Goal: Task Accomplishment & Management: Use online tool/utility

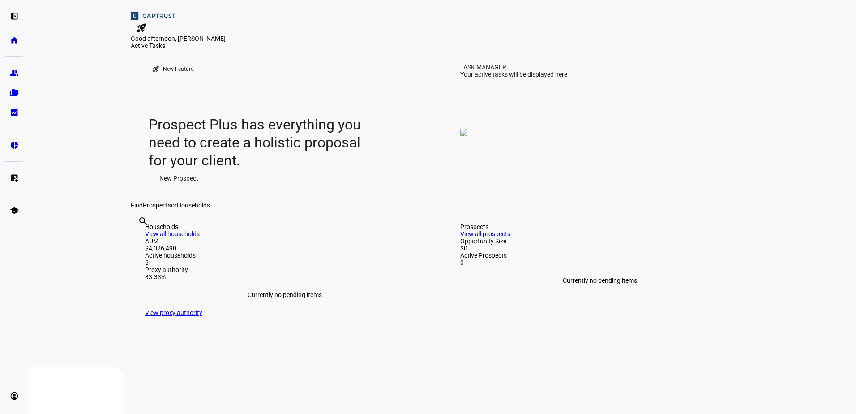
click at [810, 50] on eth-layout-page-content "rocket_launch Product Updates The latest features and improvements Powered by L…" at bounding box center [442, 207] width 827 height 414
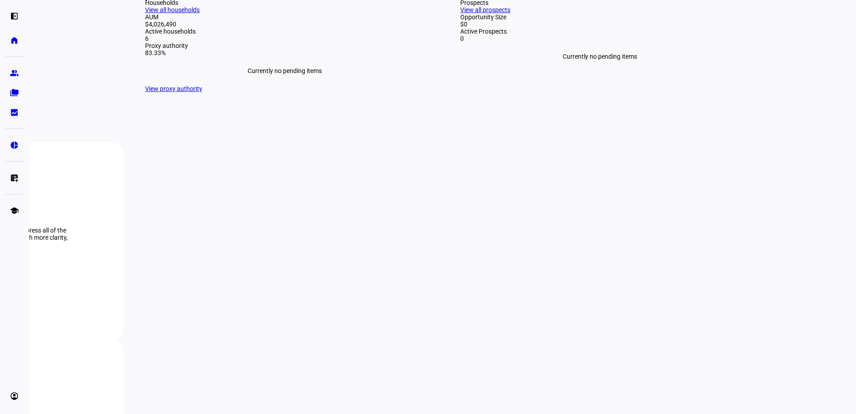
scroll to position [269, 0]
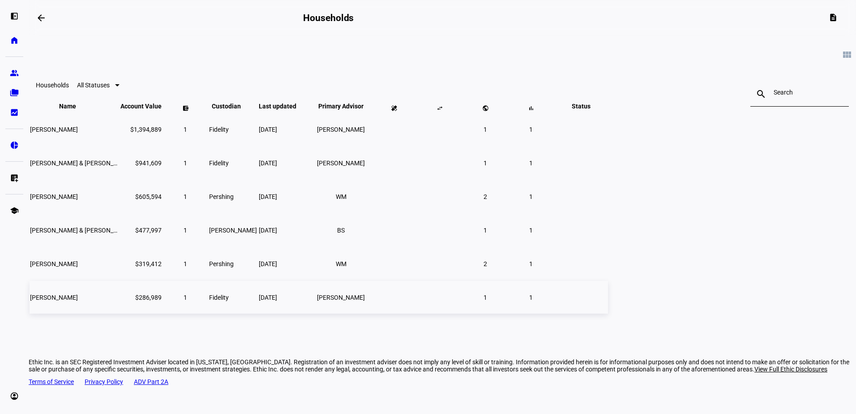
click at [162, 312] on td "$286,989" at bounding box center [141, 297] width 42 height 33
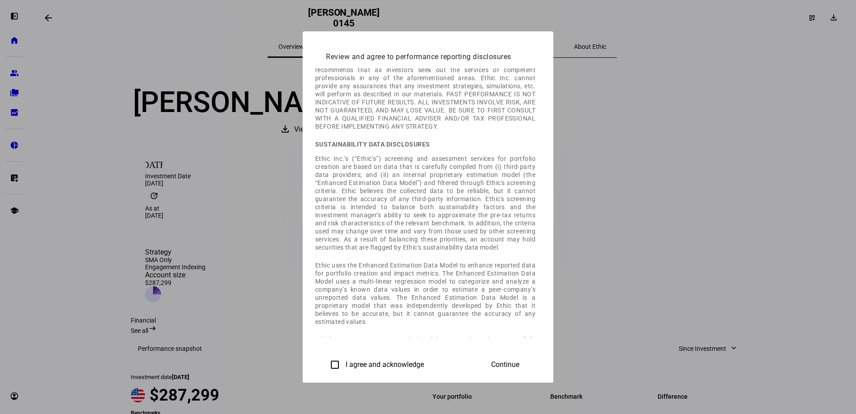
scroll to position [371, 0]
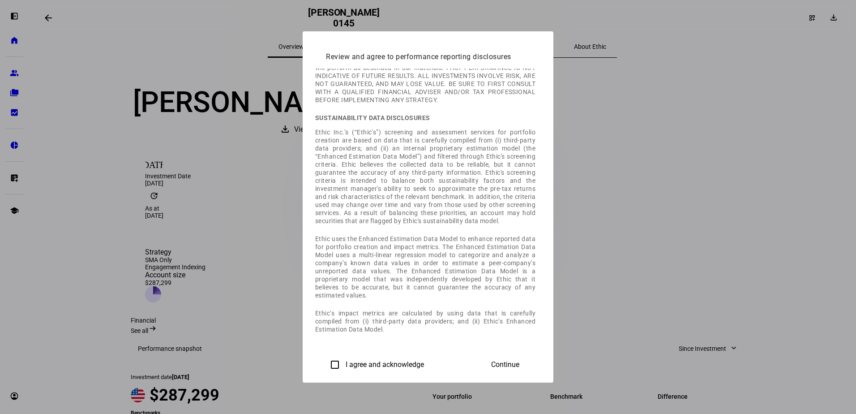
click at [326, 362] on input "I agree and acknowledge" at bounding box center [335, 364] width 18 height 18
checkbox input "true"
click at [519, 365] on span "Continue" at bounding box center [505, 364] width 28 height 8
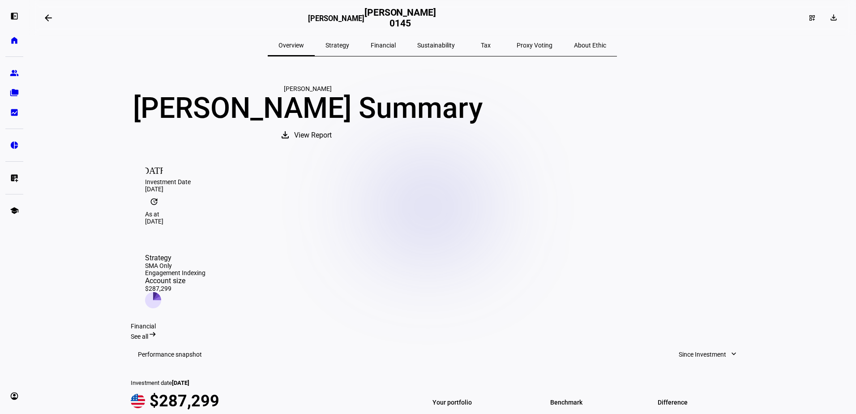
scroll to position [0, 0]
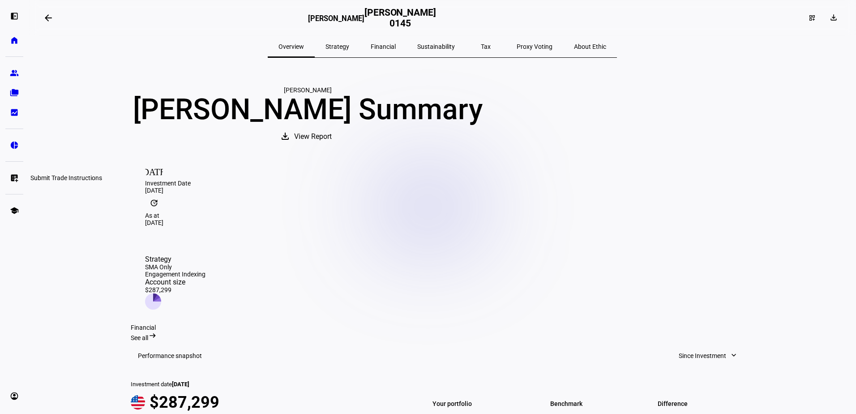
click at [12, 179] on eth-mat-symbol "list_alt_add" at bounding box center [14, 177] width 9 height 9
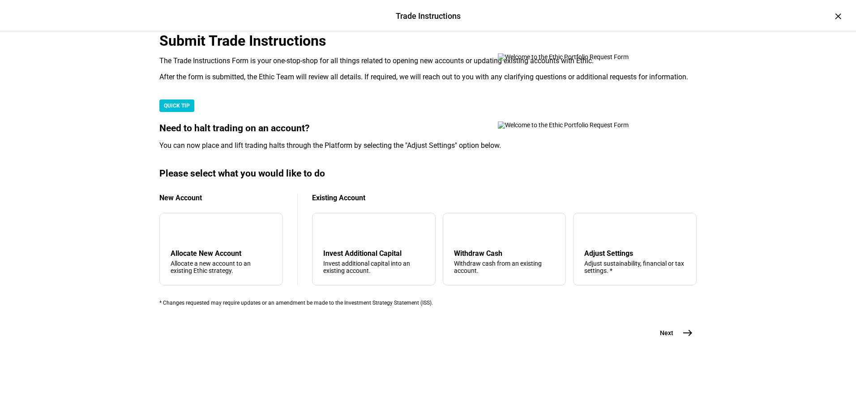
scroll to position [179, 0]
click at [471, 257] on div "Withdraw Cash" at bounding box center [504, 253] width 101 height 9
click at [682, 338] on mat-icon "east" at bounding box center [687, 332] width 11 height 11
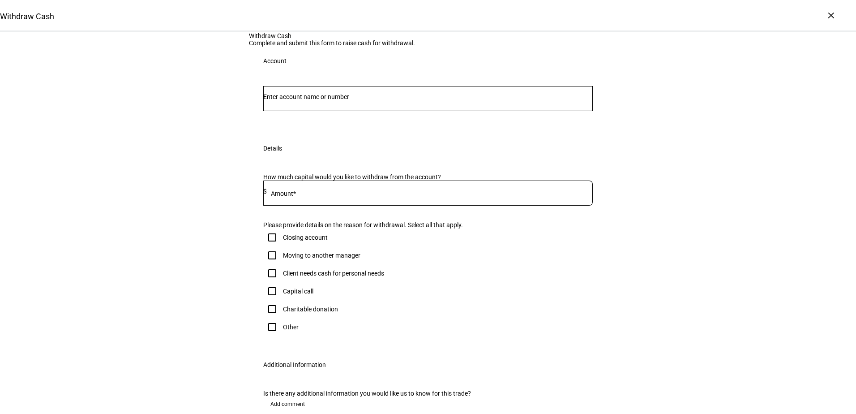
click at [430, 100] on input "Number" at bounding box center [427, 96] width 329 height 7
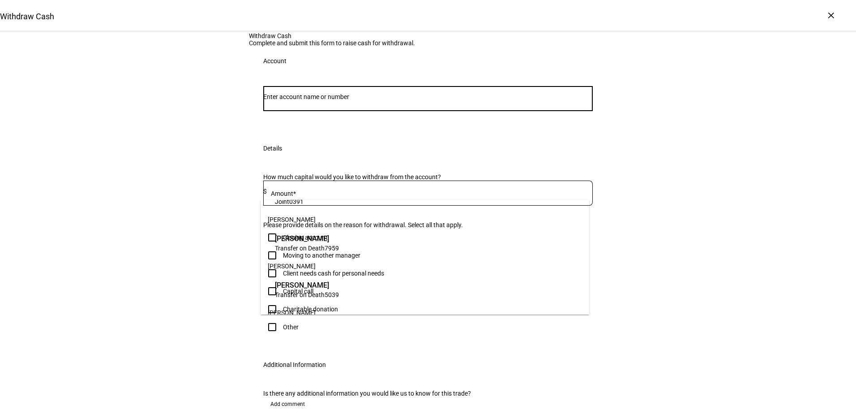
scroll to position [172, 0]
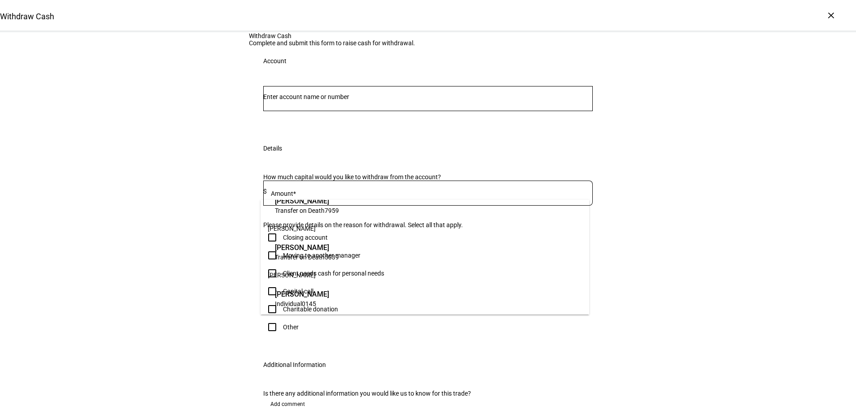
click at [329, 296] on span "[PERSON_NAME]" at bounding box center [302, 294] width 54 height 10
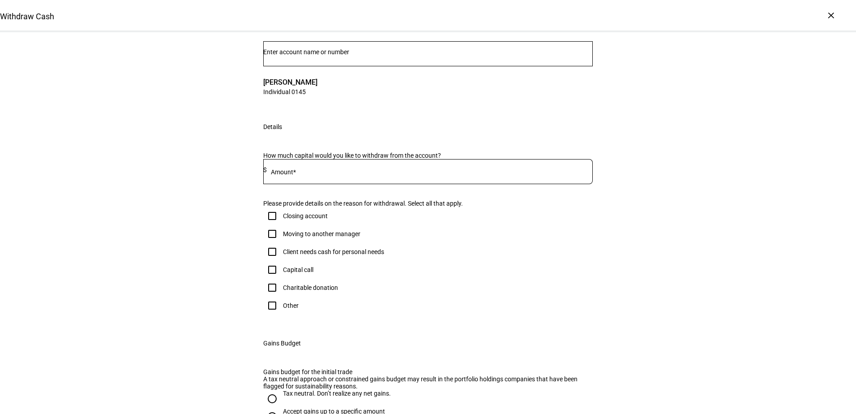
scroll to position [90, 0]
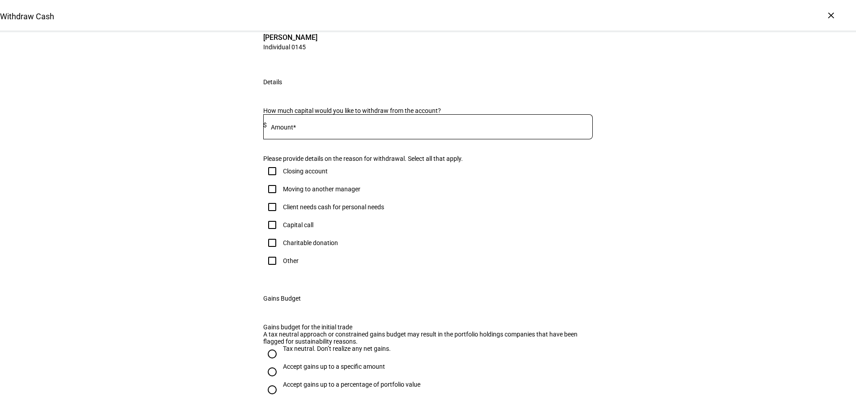
click at [375, 139] on div at bounding box center [430, 126] width 326 height 25
type input "10,000"
click at [272, 216] on input "Client needs cash for personal needs" at bounding box center [272, 207] width 18 height 18
checkbox input "true"
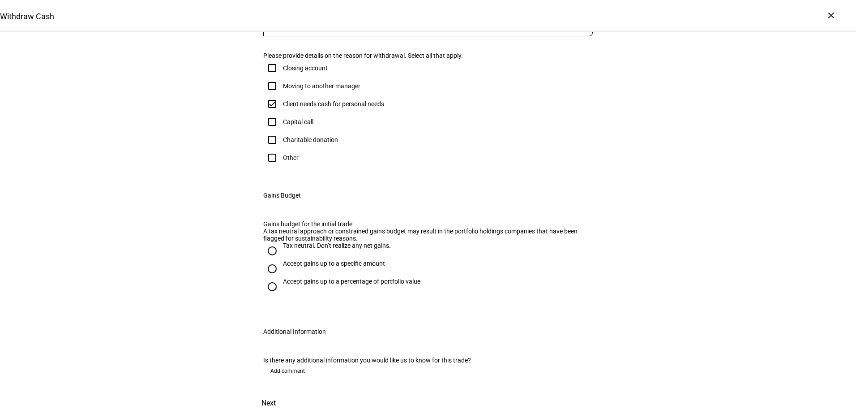
scroll to position [269, 0]
click at [267, 260] on input "Tax neutral. Don’t realize any net gains." at bounding box center [272, 251] width 18 height 18
radio input "true"
click at [276, 392] on span "Next" at bounding box center [268, 402] width 14 height 21
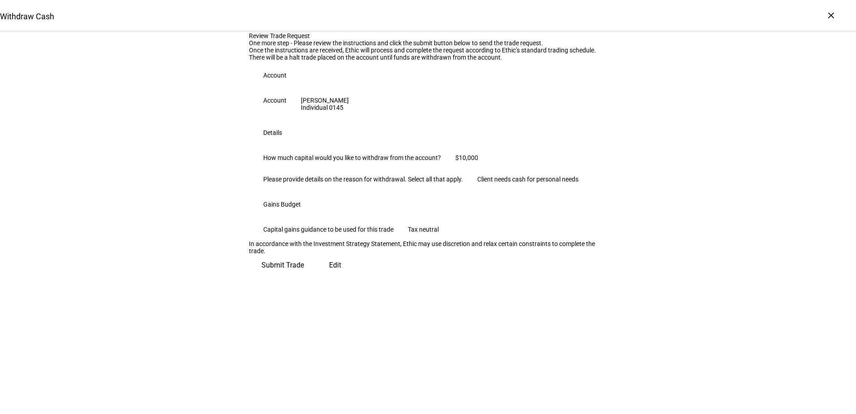
scroll to position [85, 0]
click at [304, 276] on span "Submit Trade" at bounding box center [282, 264] width 43 height 21
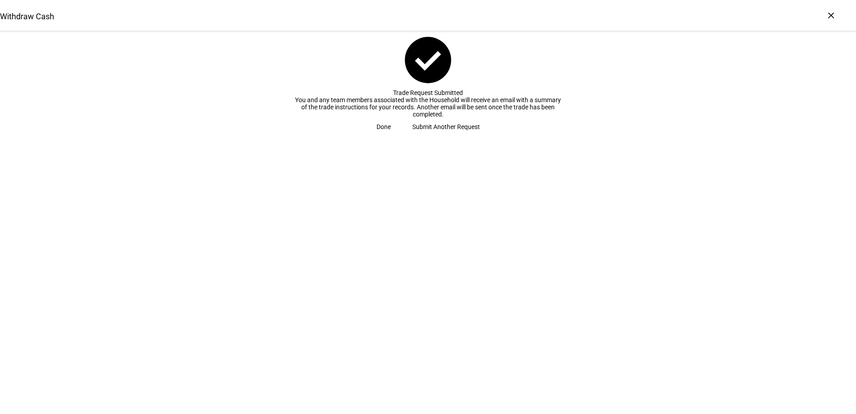
click at [402, 136] on span at bounding box center [384, 127] width 36 height 18
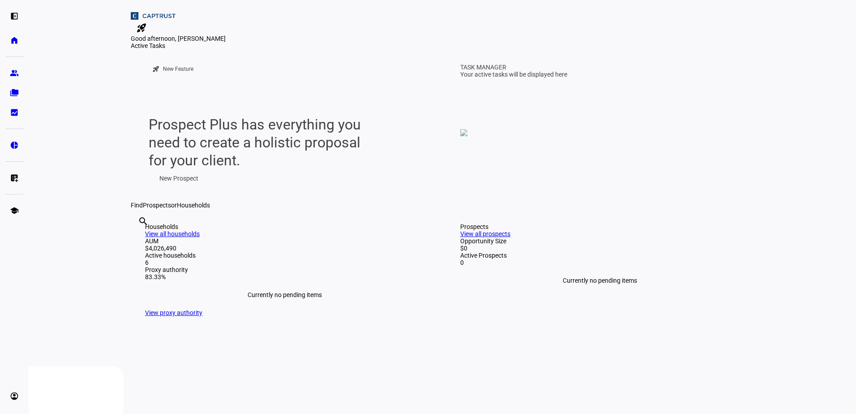
click at [175, 15] on div at bounding box center [153, 16] width 45 height 10
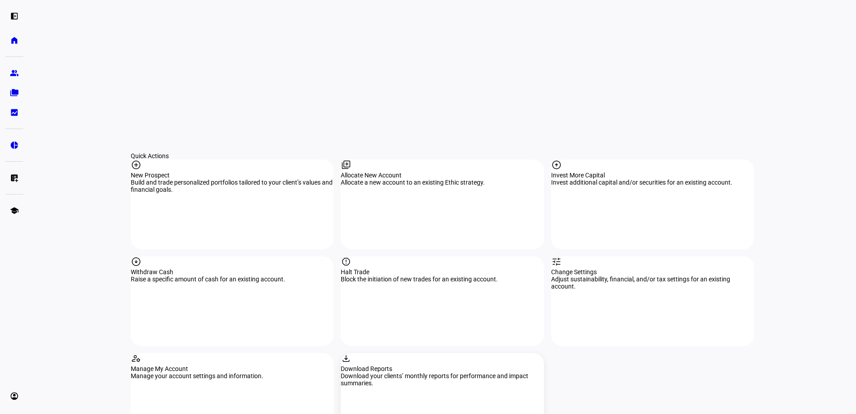
scroll to position [851, 0]
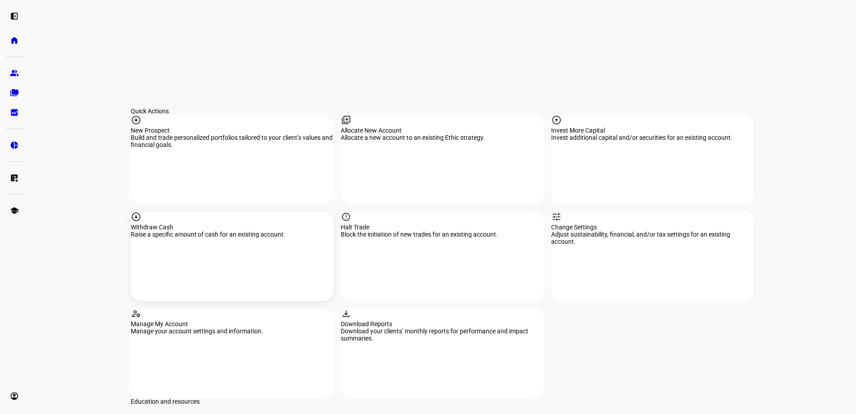
click at [282, 223] on div "Withdraw Cash" at bounding box center [232, 226] width 203 height 7
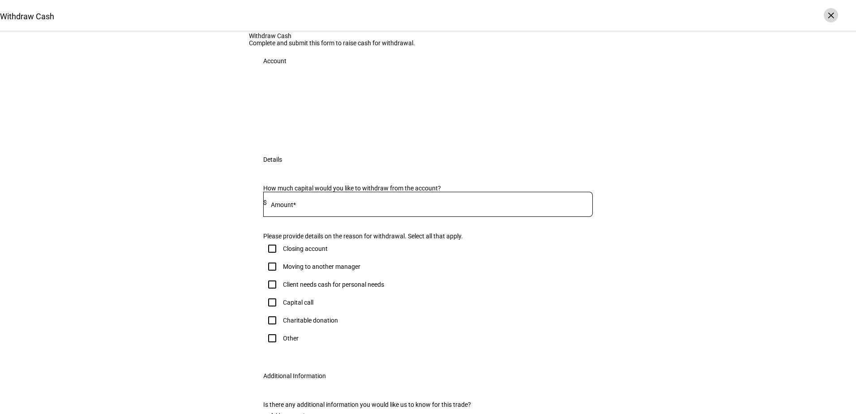
click at [830, 17] on div "×" at bounding box center [831, 15] width 14 height 14
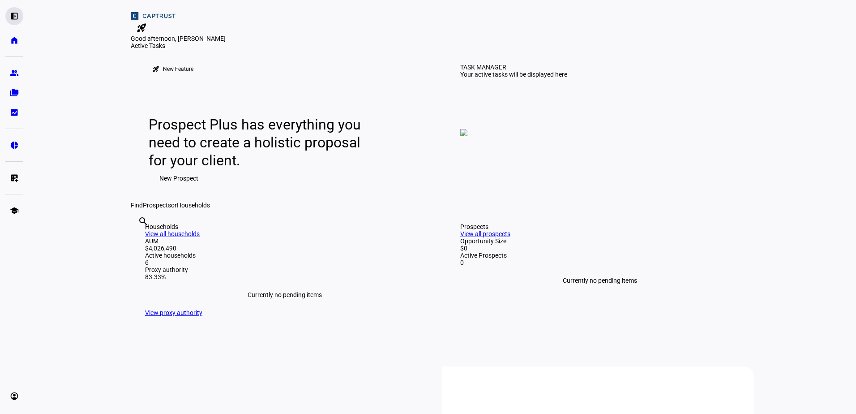
drag, startPoint x: 20, startPoint y: 21, endPoint x: 18, endPoint y: 17, distance: 4.6
click at [18, 17] on div "left_panel_open" at bounding box center [14, 15] width 18 height 18
